Goal: Task Accomplishment & Management: Use online tool/utility

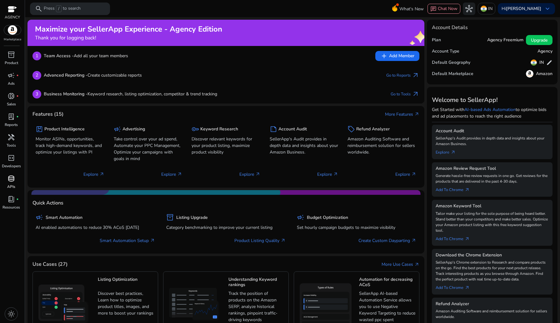
click at [12, 175] on span "database" at bounding box center [10, 178] width 7 height 7
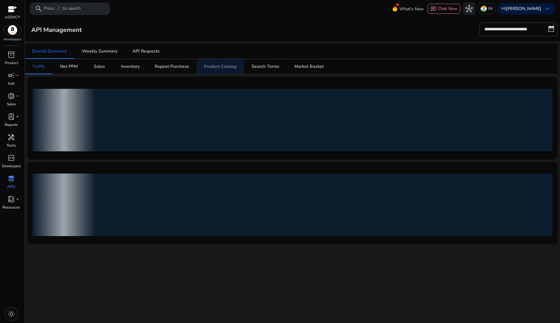
click at [217, 68] on div "Product Catalog" at bounding box center [220, 66] width 32 height 4
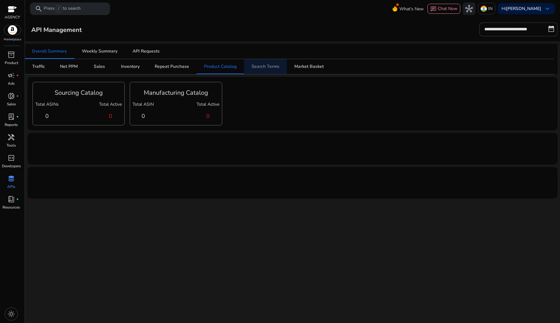
click at [271, 66] on div "Search Terms" at bounding box center [265, 66] width 28 height 4
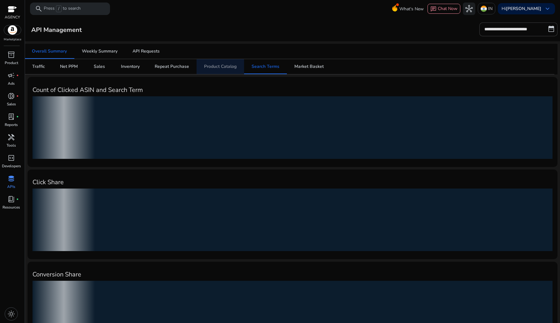
click at [220, 67] on div "Product Catalog" at bounding box center [220, 66] width 32 height 4
